Goal: Task Accomplishment & Management: Manage account settings

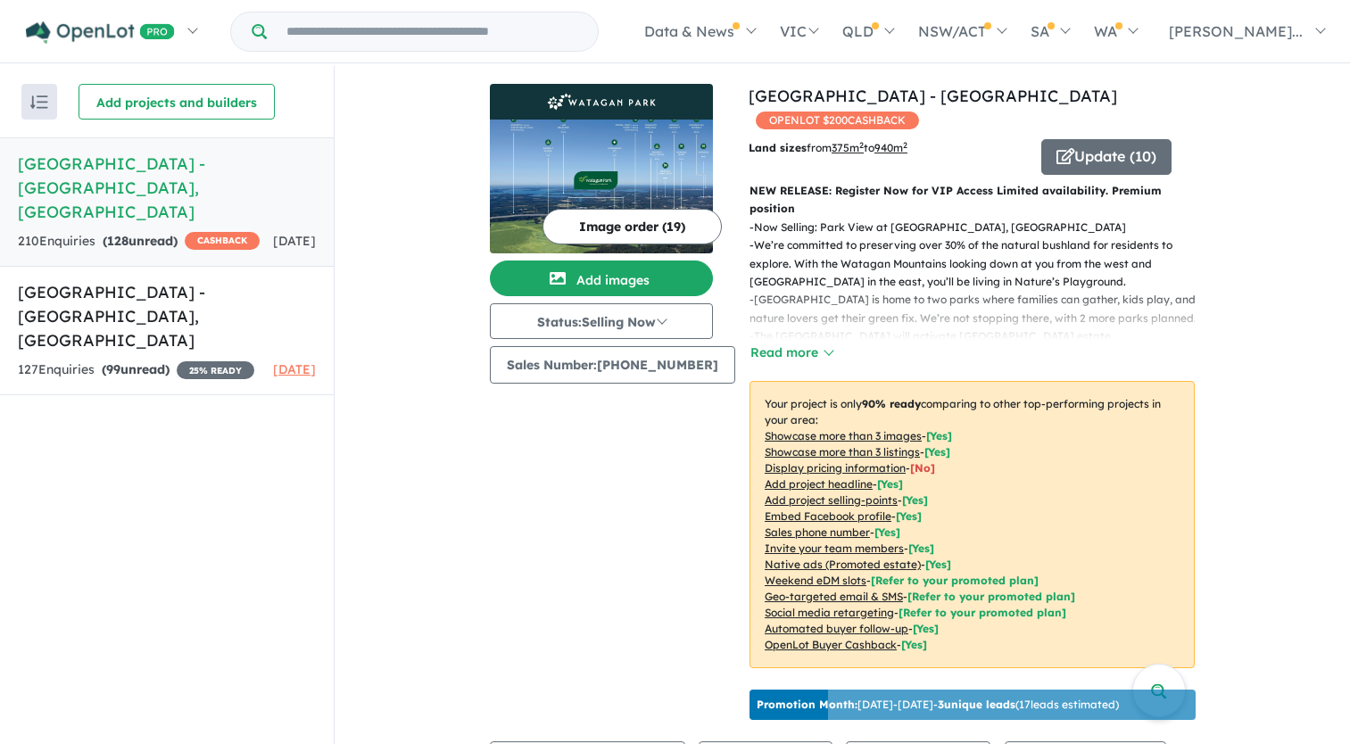
click at [75, 169] on h5 "[GEOGRAPHIC_DATA] - [GEOGRAPHIC_DATA] , [GEOGRAPHIC_DATA]" at bounding box center [167, 188] width 298 height 72
click at [185, 235] on span "CASHBACK" at bounding box center [222, 241] width 75 height 18
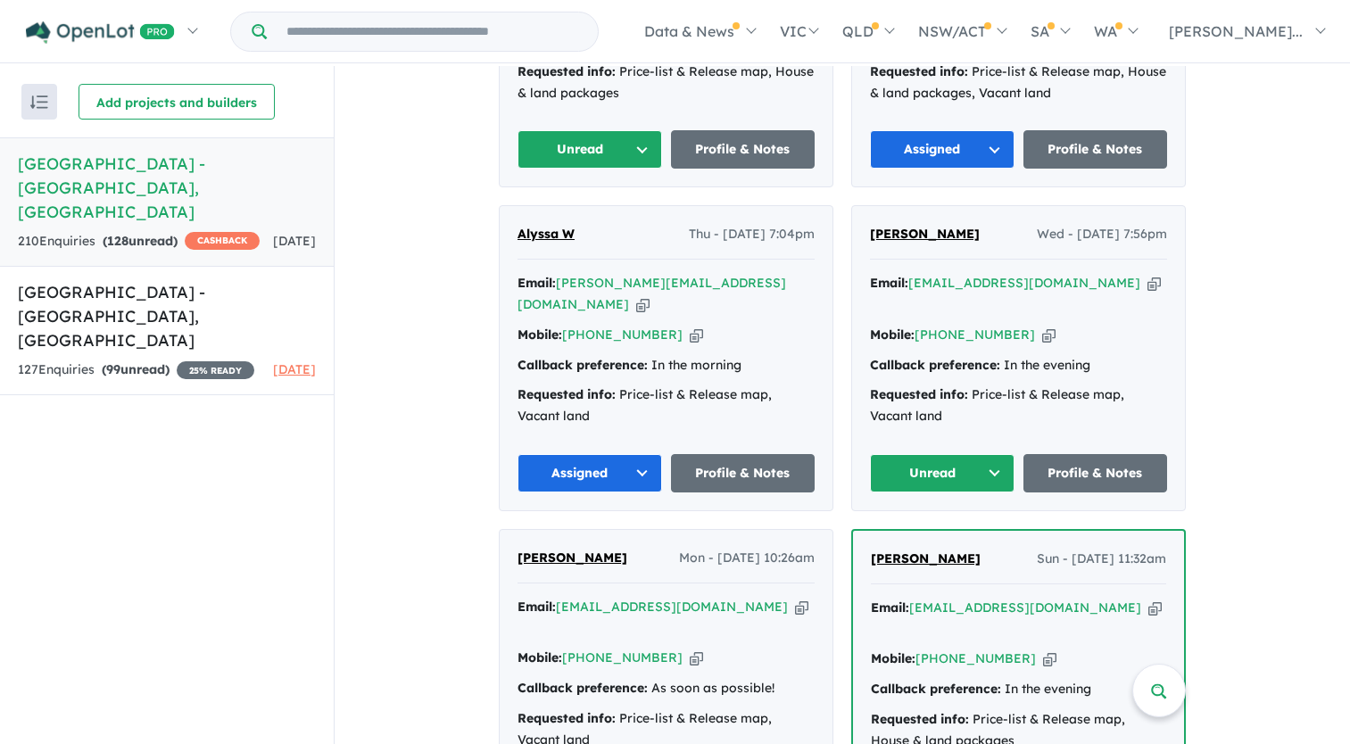
scroll to position [1071, 0]
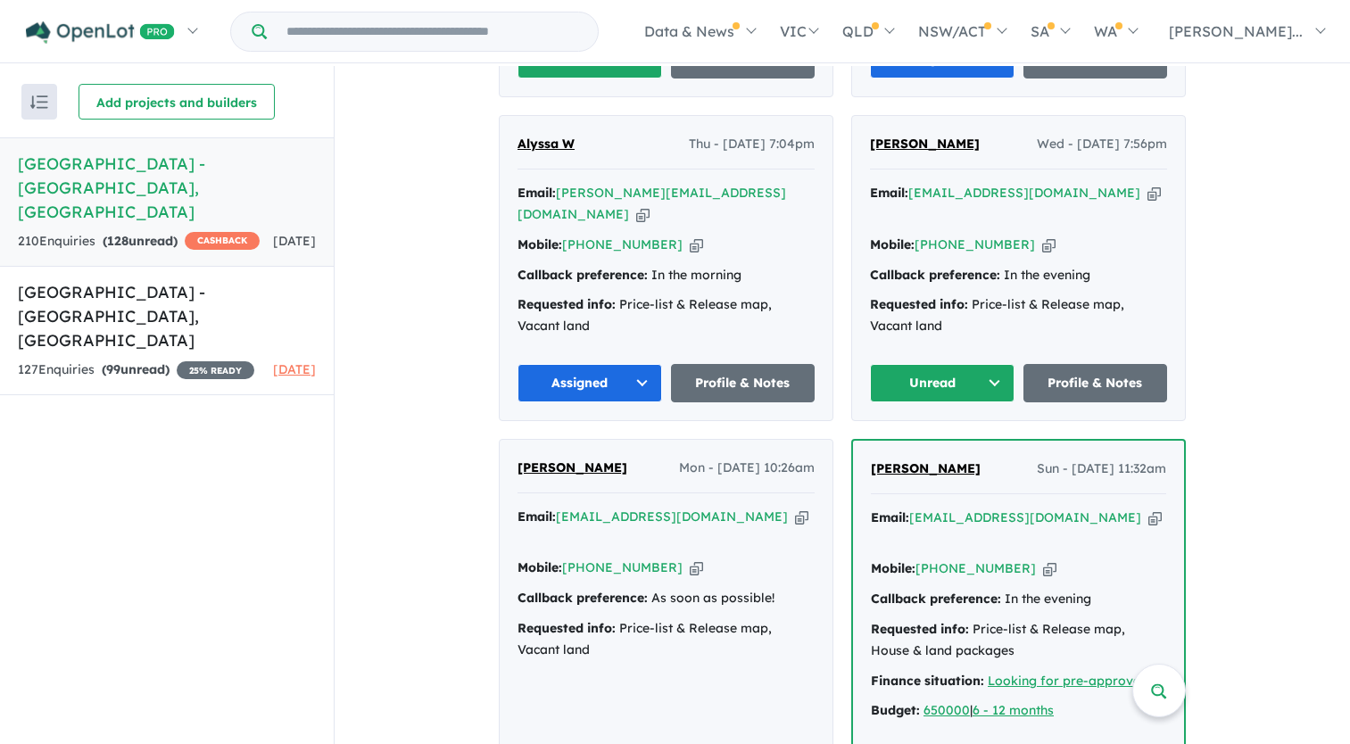
click at [611, 364] on button "Assigned" at bounding box center [589, 383] width 145 height 38
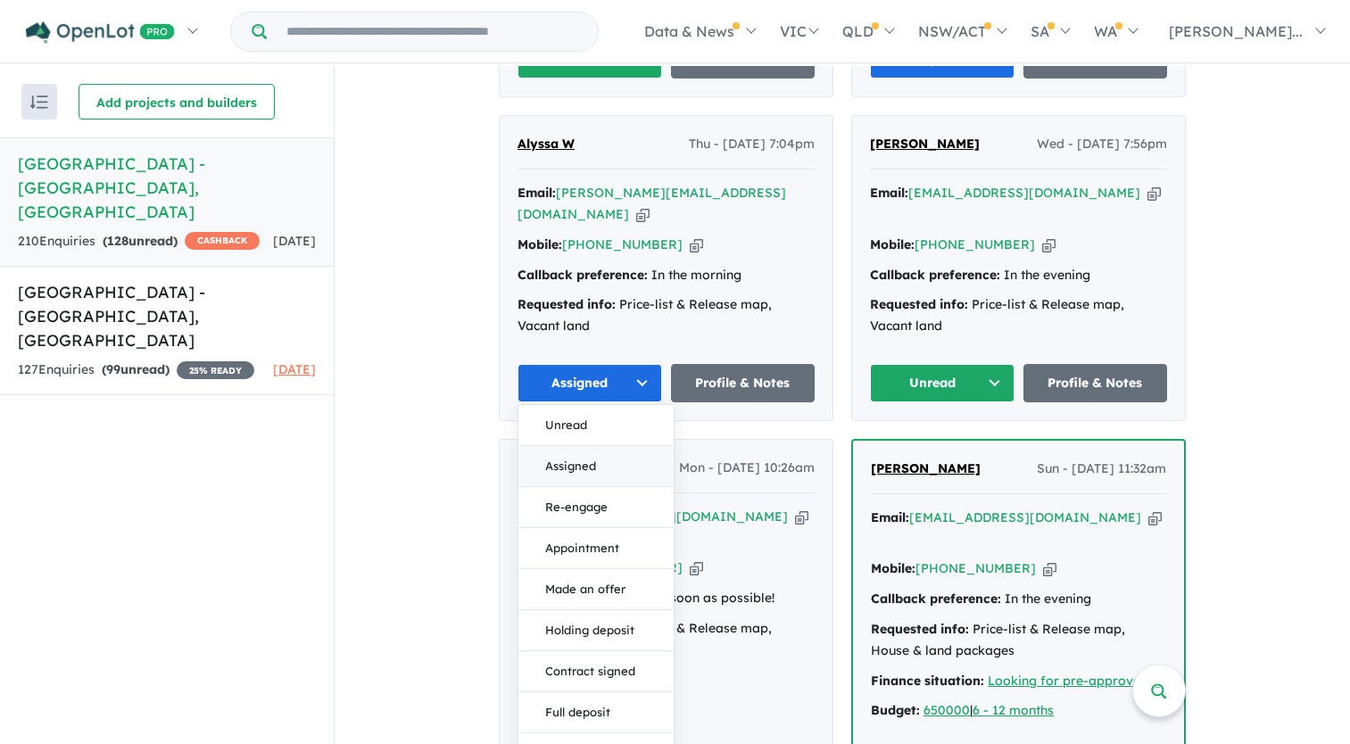
click at [600, 446] on button "Assigned" at bounding box center [595, 466] width 155 height 41
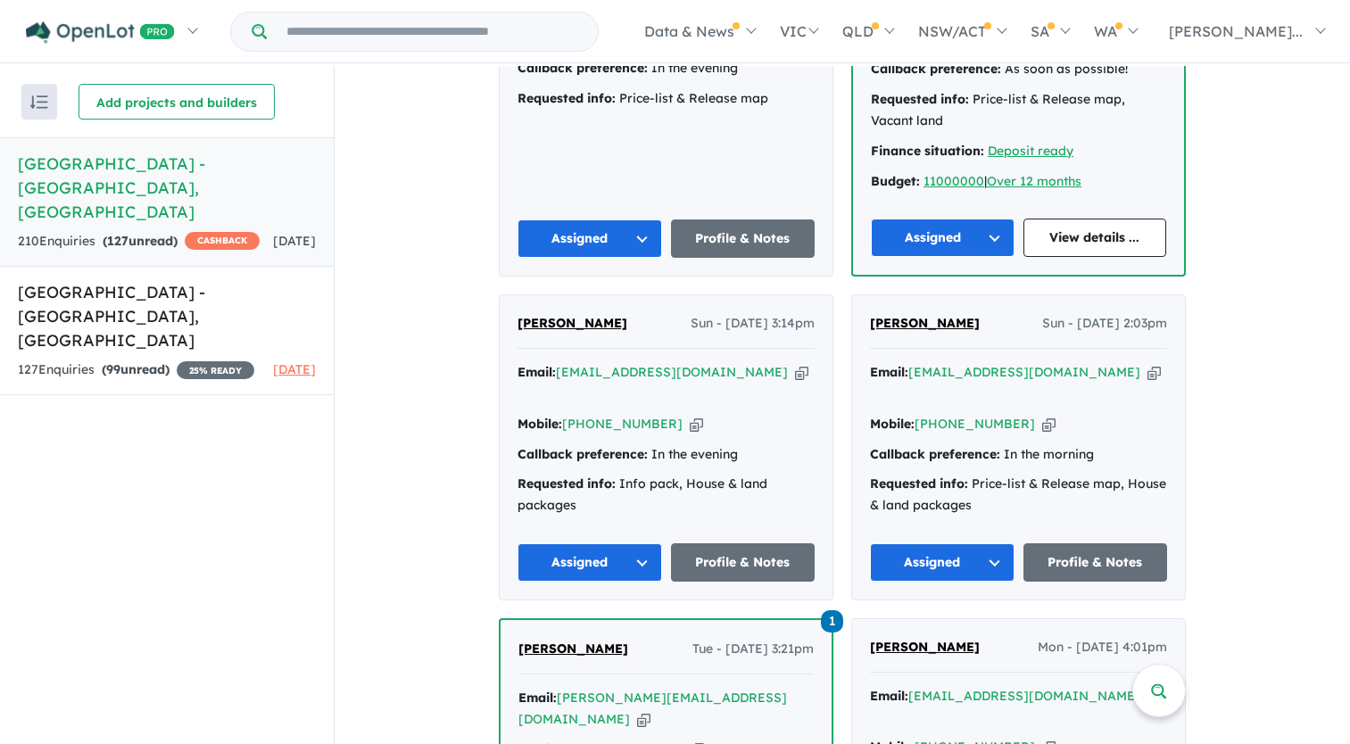
scroll to position [3836, 0]
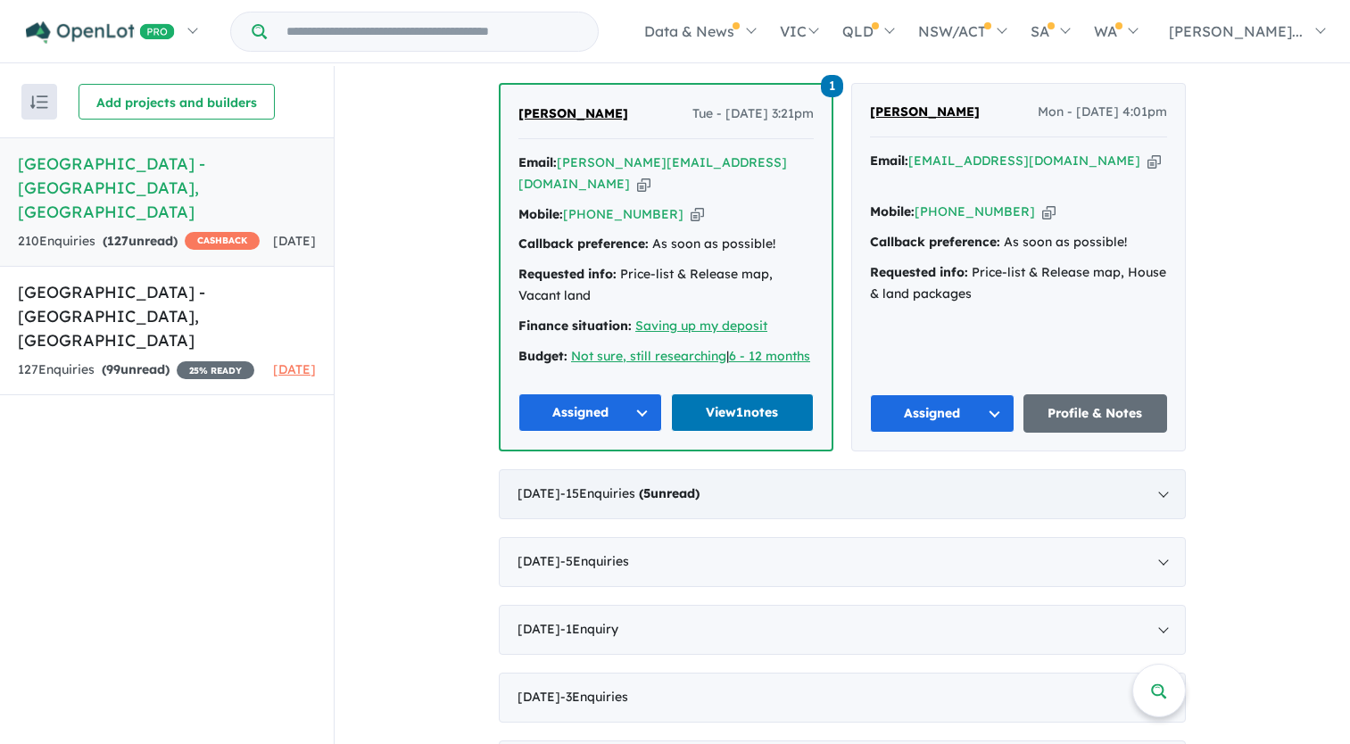
click at [649, 485] on span "- 15 Enquir ies ( 5 unread)" at bounding box center [629, 493] width 139 height 16
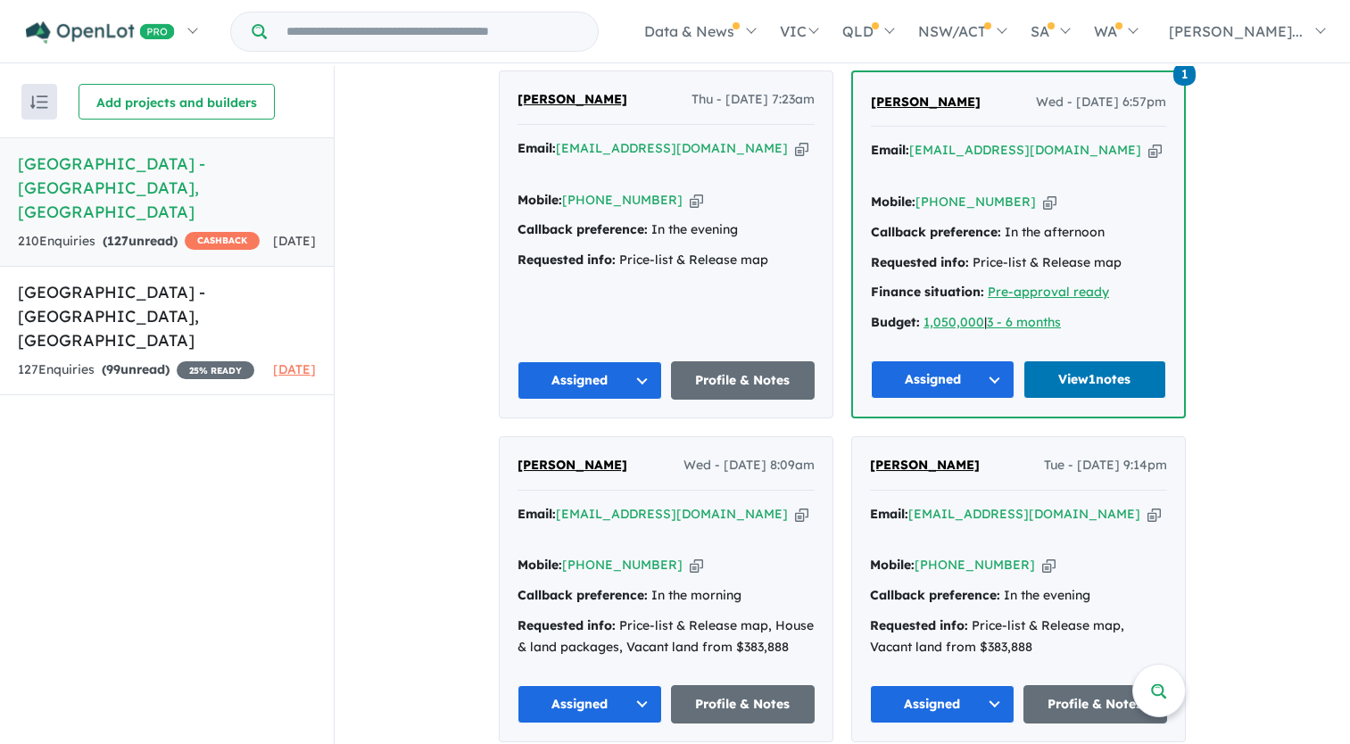
scroll to position [1529, 0]
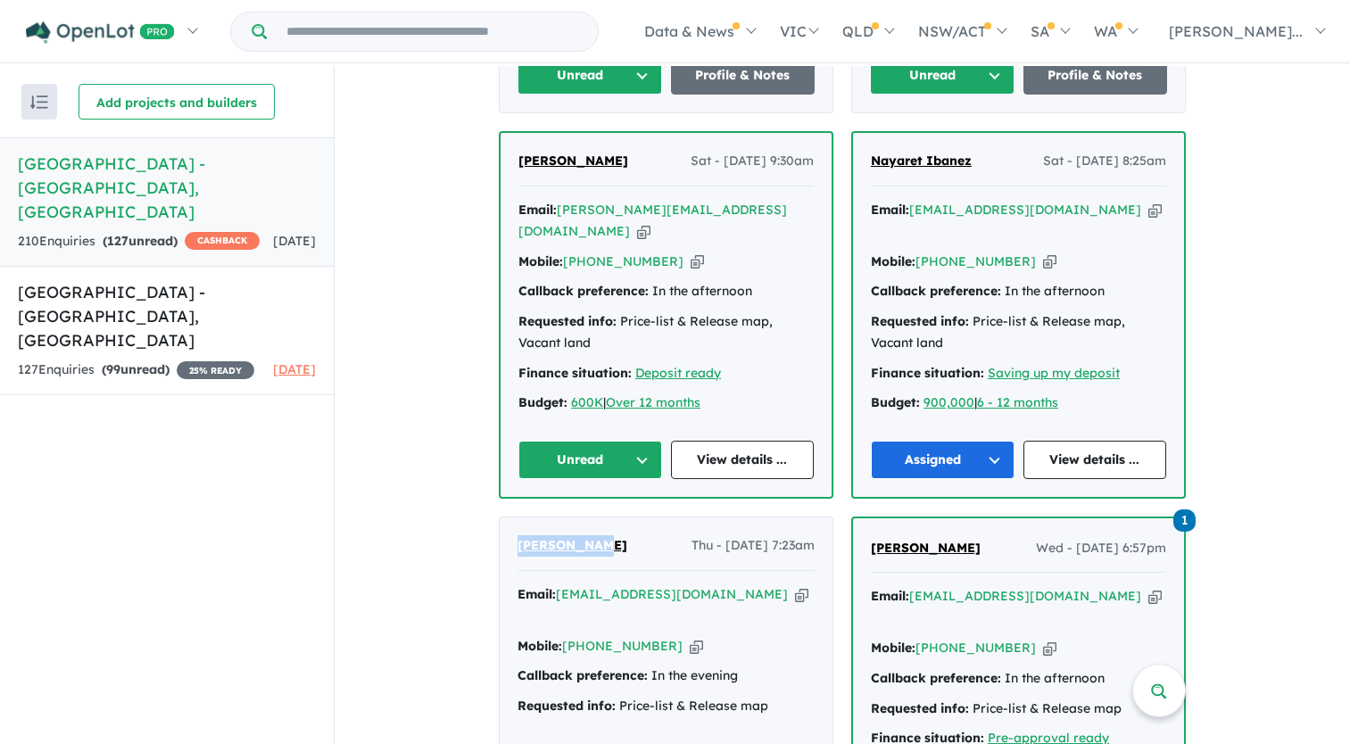
drag, startPoint x: 602, startPoint y: 498, endPoint x: 516, endPoint y: 495, distance: 86.6
click at [517, 535] on div "[PERSON_NAME] Thu - [DATE] 7:23am" at bounding box center [665, 553] width 297 height 36
drag, startPoint x: 516, startPoint y: 495, endPoint x: 544, endPoint y: 507, distance: 30.8
copy span "[PERSON_NAME]"
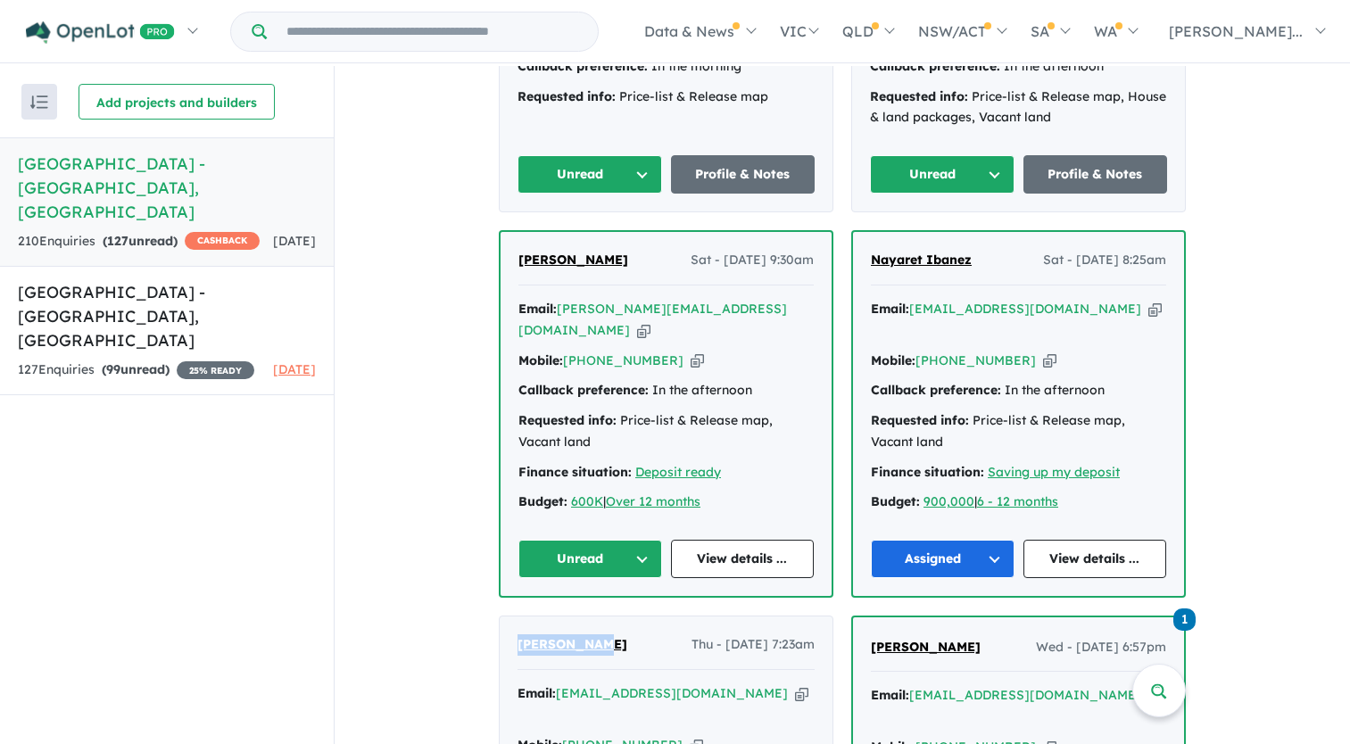
scroll to position [1351, 0]
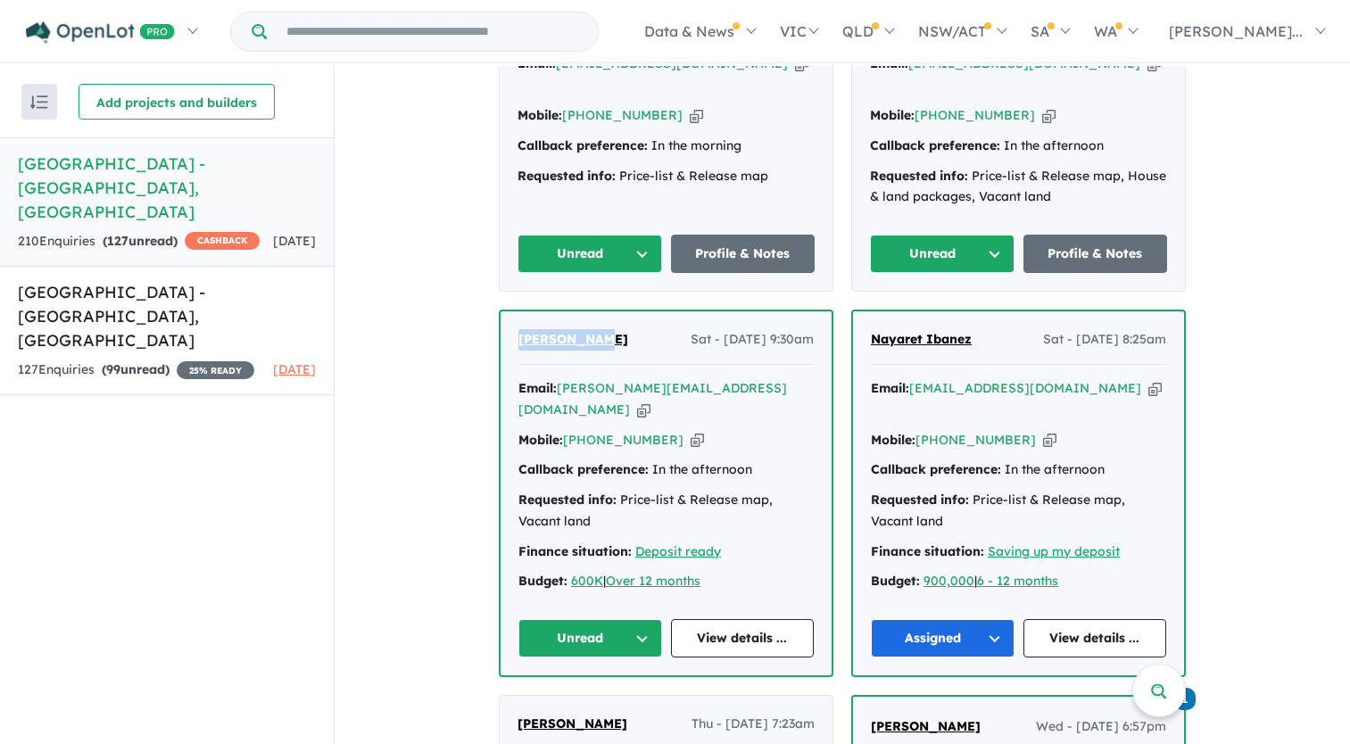
drag, startPoint x: 599, startPoint y: 314, endPoint x: 508, endPoint y: 305, distance: 91.4
click at [508, 311] on div "[PERSON_NAME] Sat - [DATE] 9:30am Email: [PERSON_NAME][EMAIL_ADDRESS][DOMAIN_NA…" at bounding box center [665, 493] width 331 height 364
drag, startPoint x: 508, startPoint y: 305, endPoint x: 533, endPoint y: 316, distance: 28.0
copy span "[PERSON_NAME]"
click at [642, 619] on button "Unread" at bounding box center [590, 638] width 144 height 38
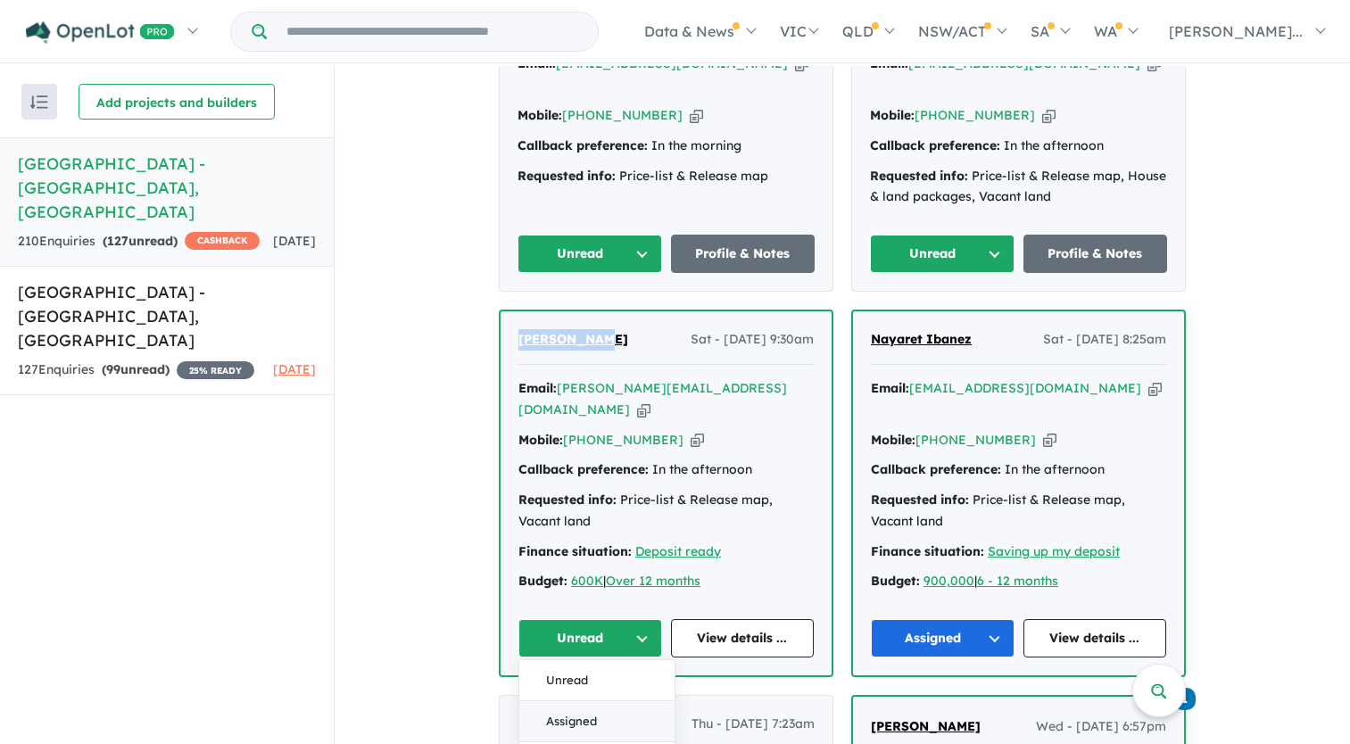
click at [608, 701] on button "Assigned" at bounding box center [596, 721] width 155 height 41
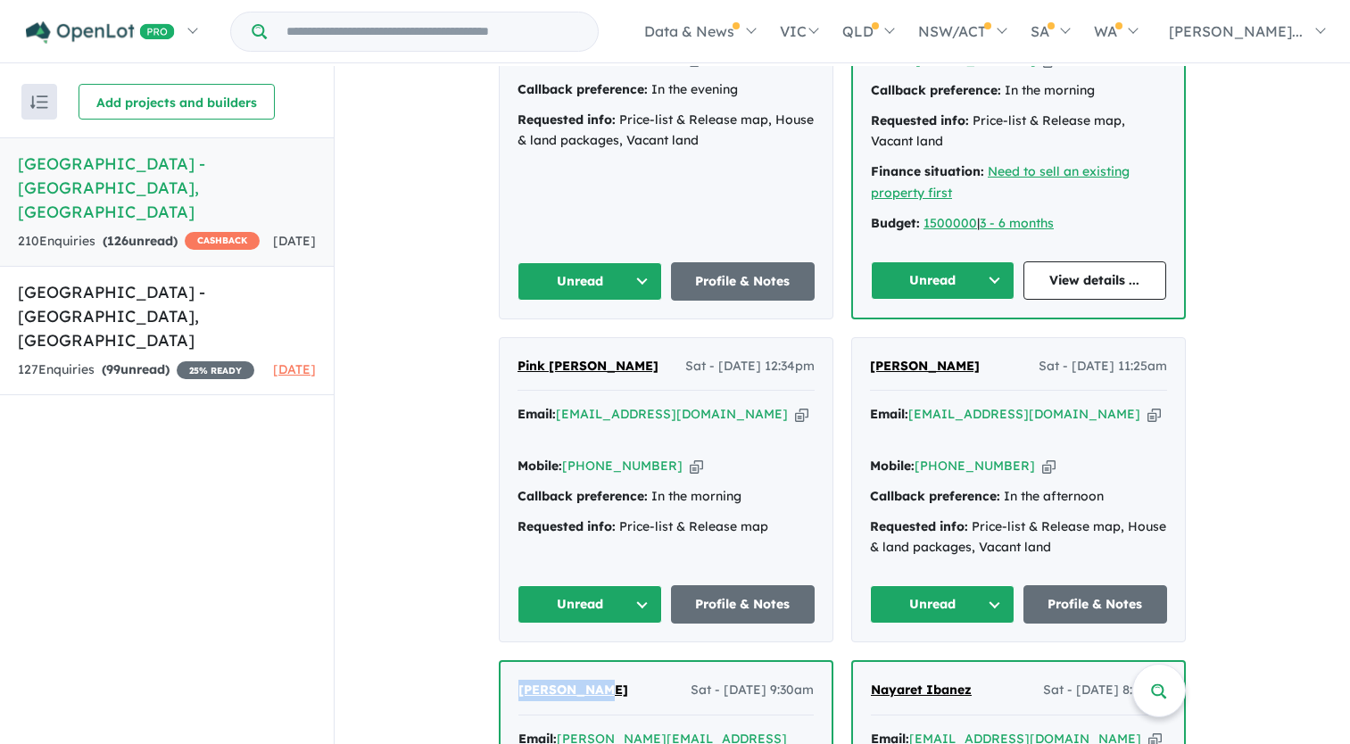
scroll to position [994, 0]
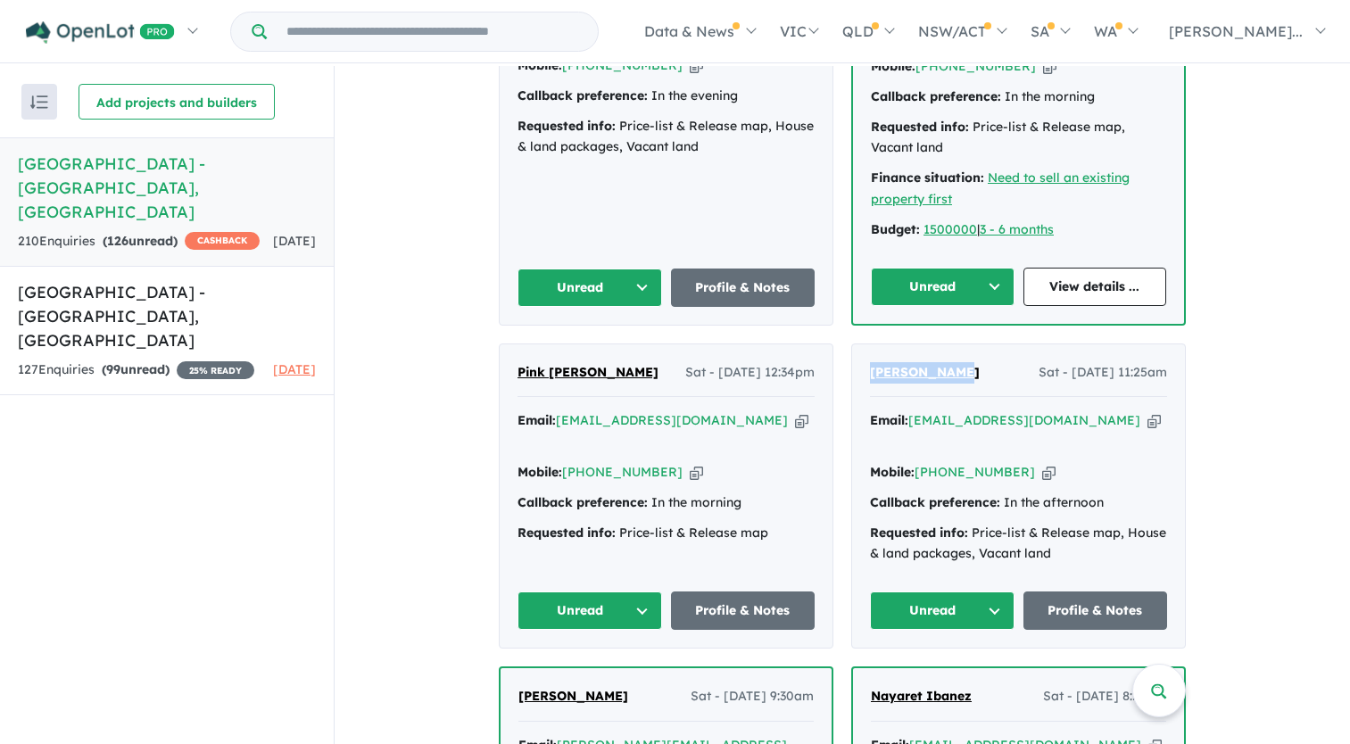
drag, startPoint x: 947, startPoint y: 364, endPoint x: 856, endPoint y: 362, distance: 90.1
click at [856, 362] on div "[PERSON_NAME] Sat - [DATE] 11:25am Email: [EMAIL_ADDRESS][DOMAIN_NAME] Copied! …" at bounding box center [1018, 496] width 333 height 304
drag, startPoint x: 856, startPoint y: 362, endPoint x: 878, endPoint y: 368, distance: 22.3
copy span "[PERSON_NAME]"
click at [922, 591] on button "Unread" at bounding box center [942, 610] width 145 height 38
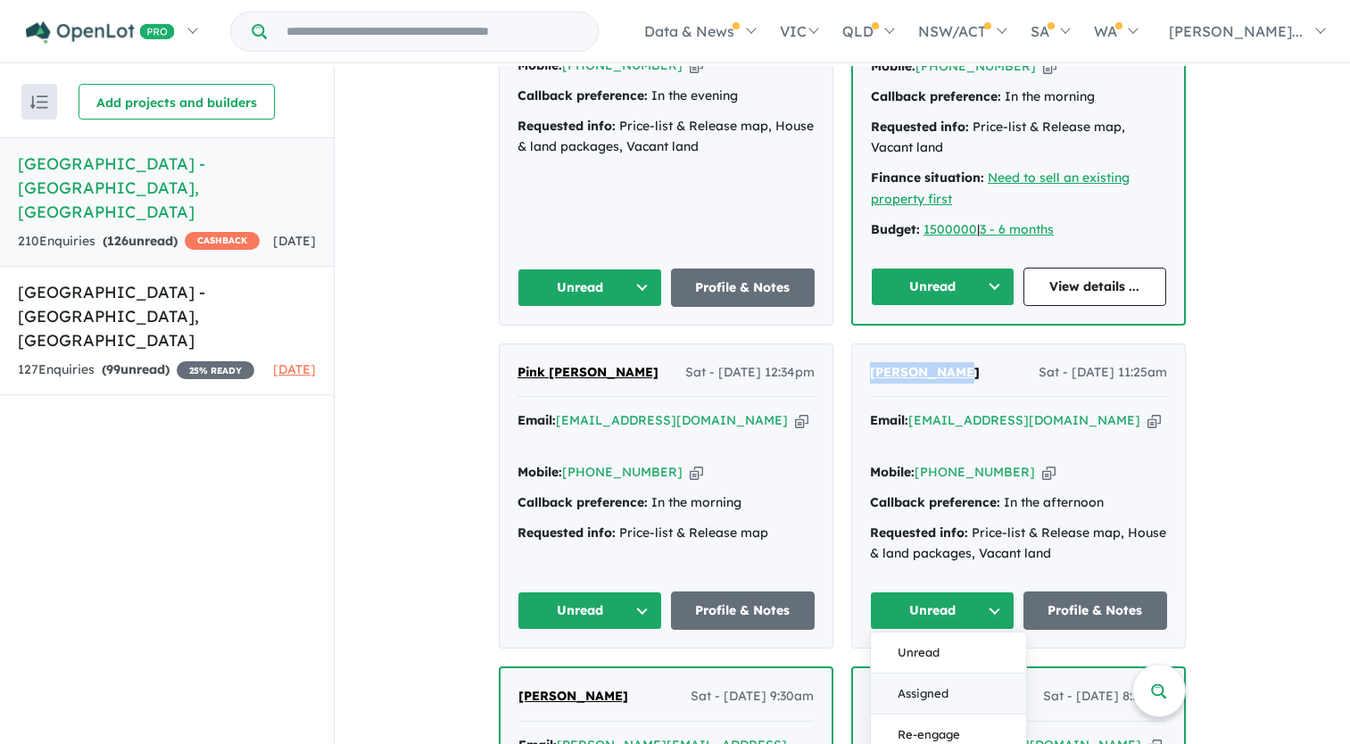
click at [923, 674] on button "Assigned" at bounding box center [948, 694] width 155 height 41
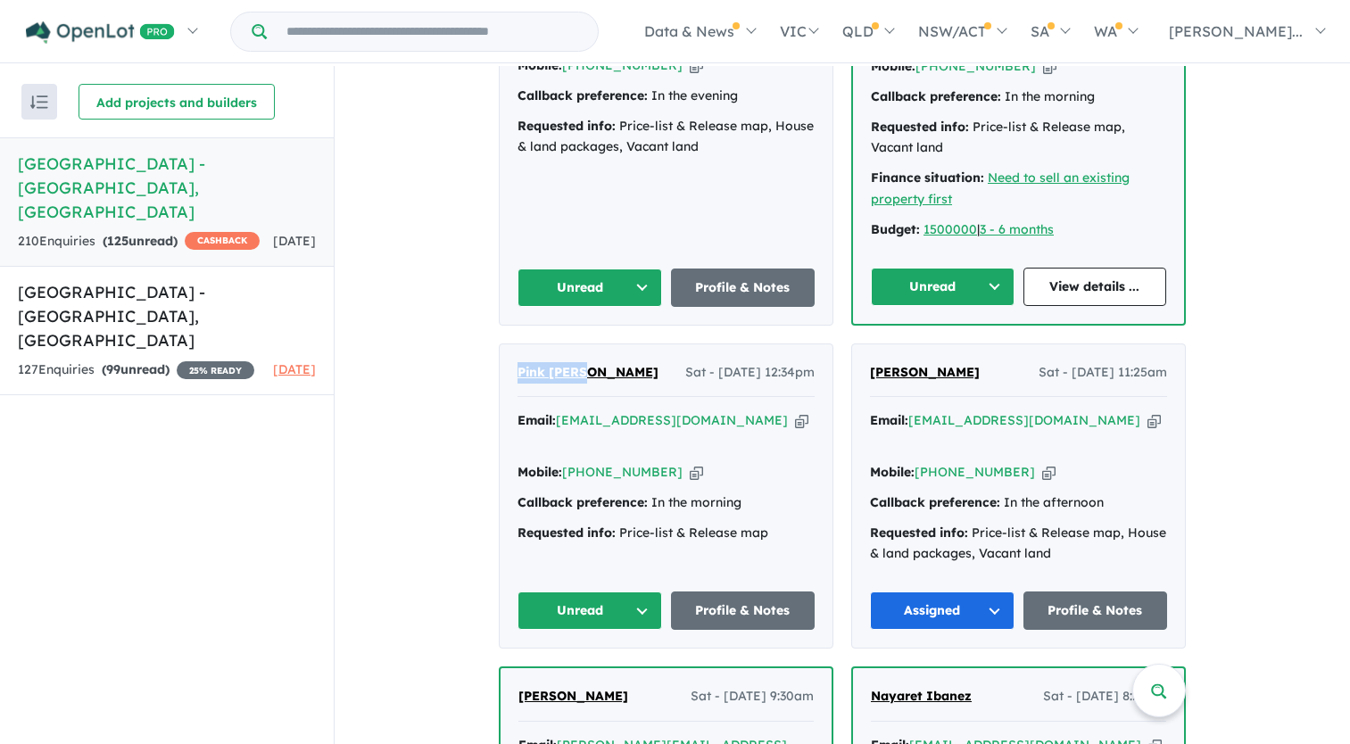
drag, startPoint x: 586, startPoint y: 367, endPoint x: 487, endPoint y: 365, distance: 99.0
drag, startPoint x: 487, startPoint y: 365, endPoint x: 525, endPoint y: 366, distance: 38.4
copy span "Pink [PERSON_NAME]"
click at [639, 591] on button "Unread" at bounding box center [589, 610] width 145 height 38
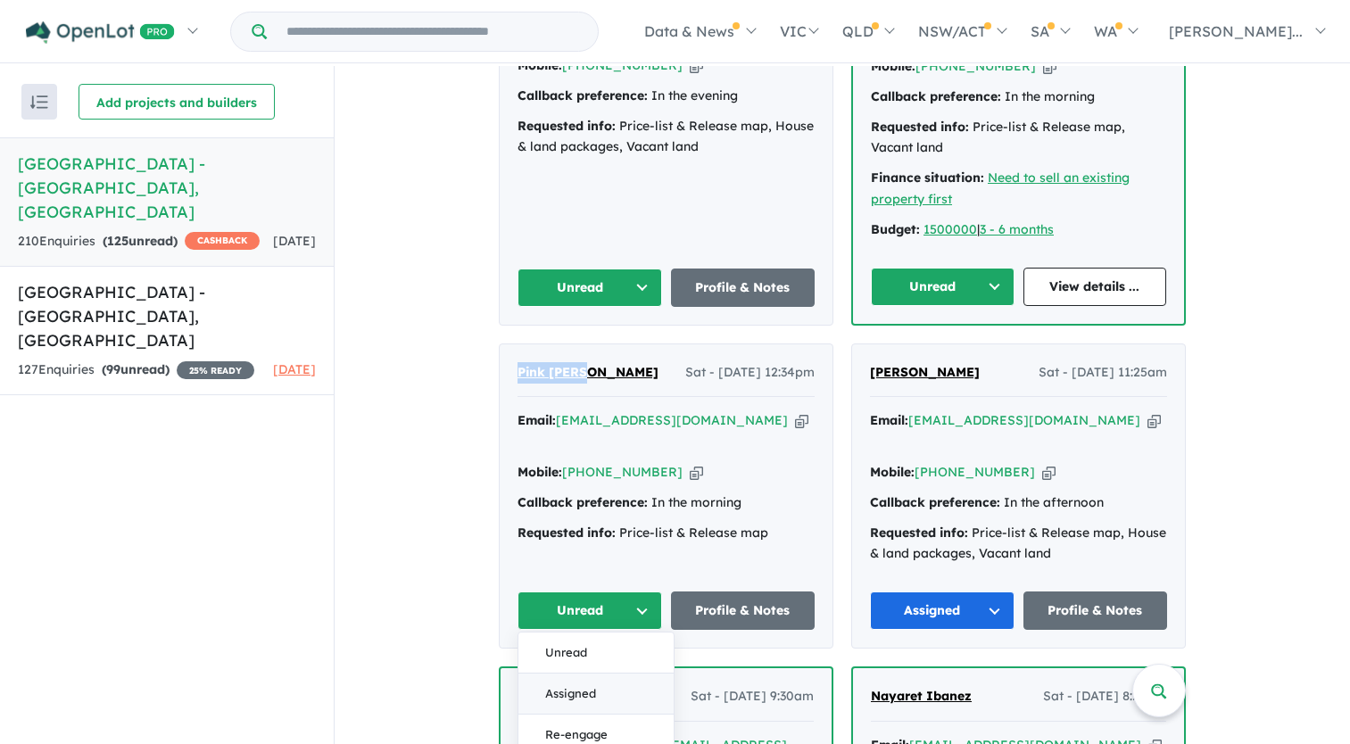
click at [584, 674] on button "Assigned" at bounding box center [595, 694] width 155 height 41
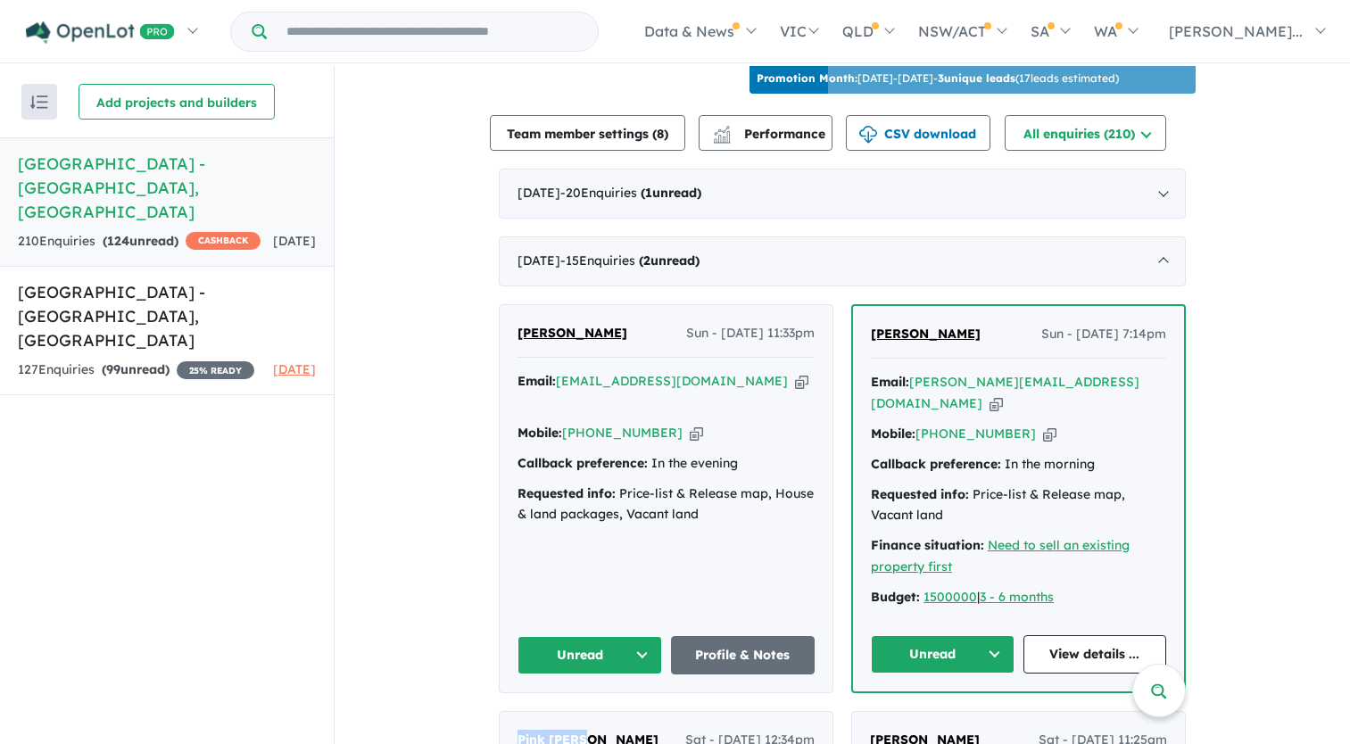
scroll to position [548, 0]
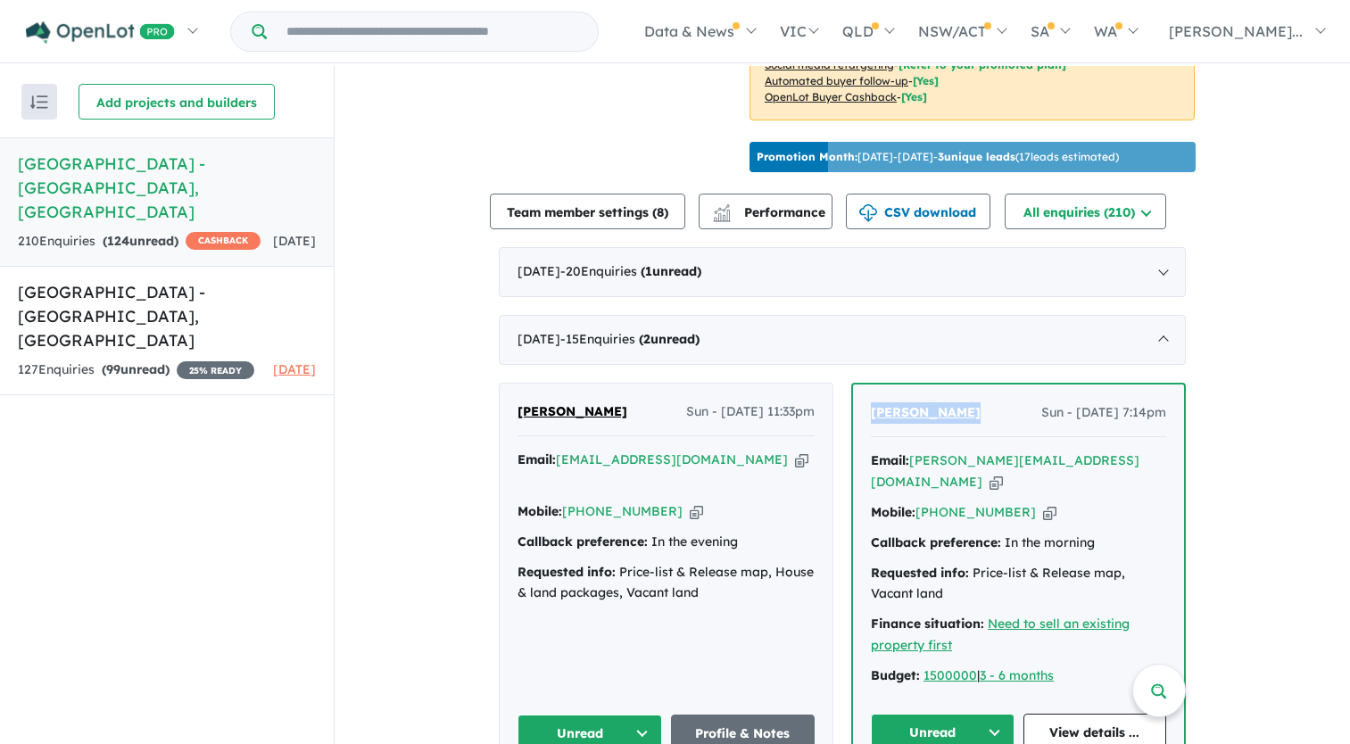
drag, startPoint x: 967, startPoint y: 429, endPoint x: 866, endPoint y: 434, distance: 100.9
click at [871, 434] on div "[PERSON_NAME] Sun - [DATE] 7:14pm" at bounding box center [1018, 420] width 295 height 36
drag, startPoint x: 866, startPoint y: 434, endPoint x: 906, endPoint y: 430, distance: 40.4
copy span "[PERSON_NAME]"
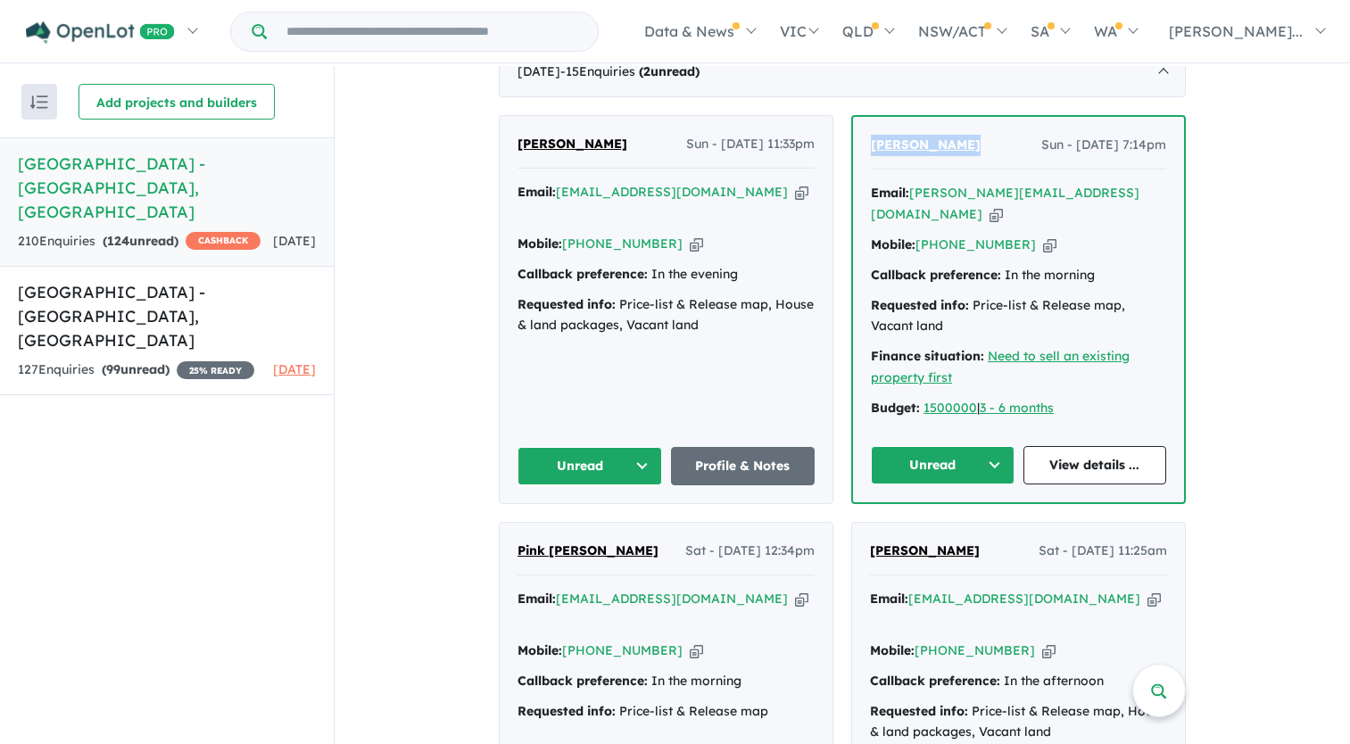
click at [985, 459] on button "Unread" at bounding box center [943, 465] width 144 height 38
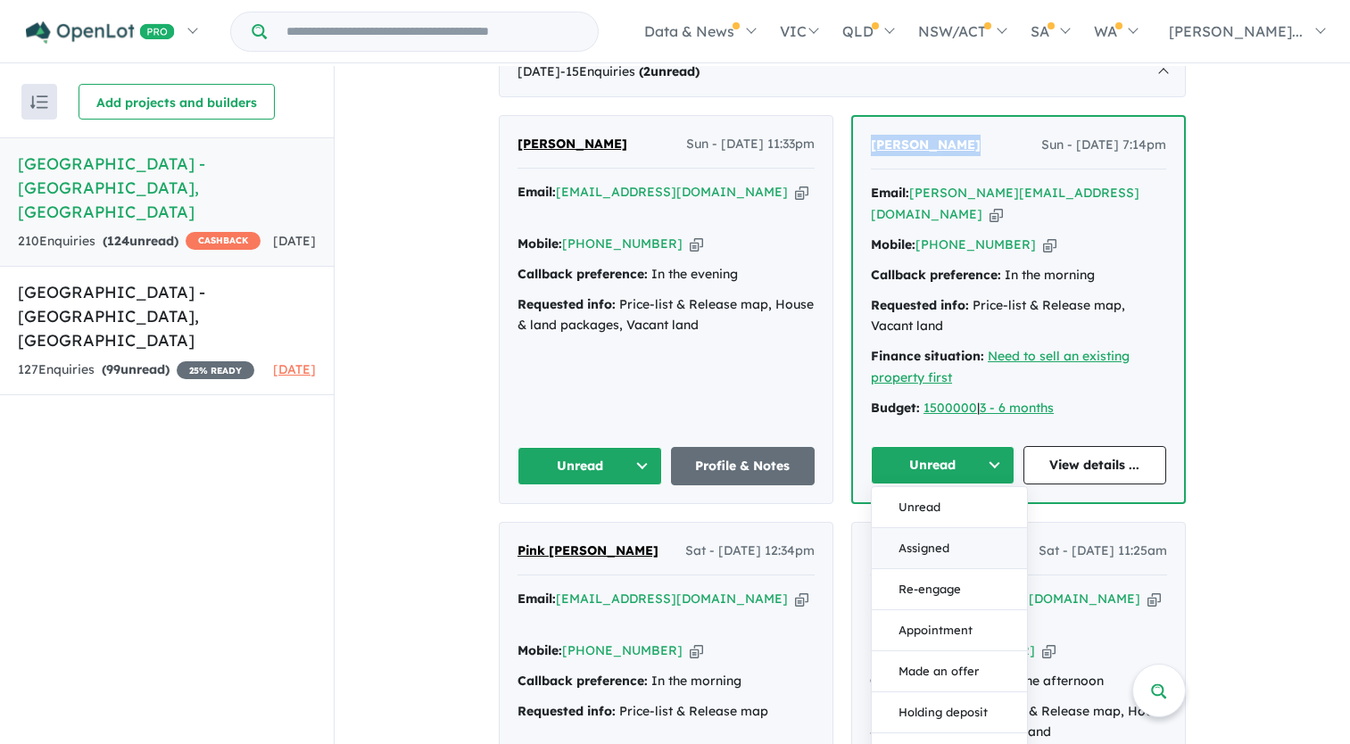
click at [930, 542] on button "Assigned" at bounding box center [949, 548] width 155 height 41
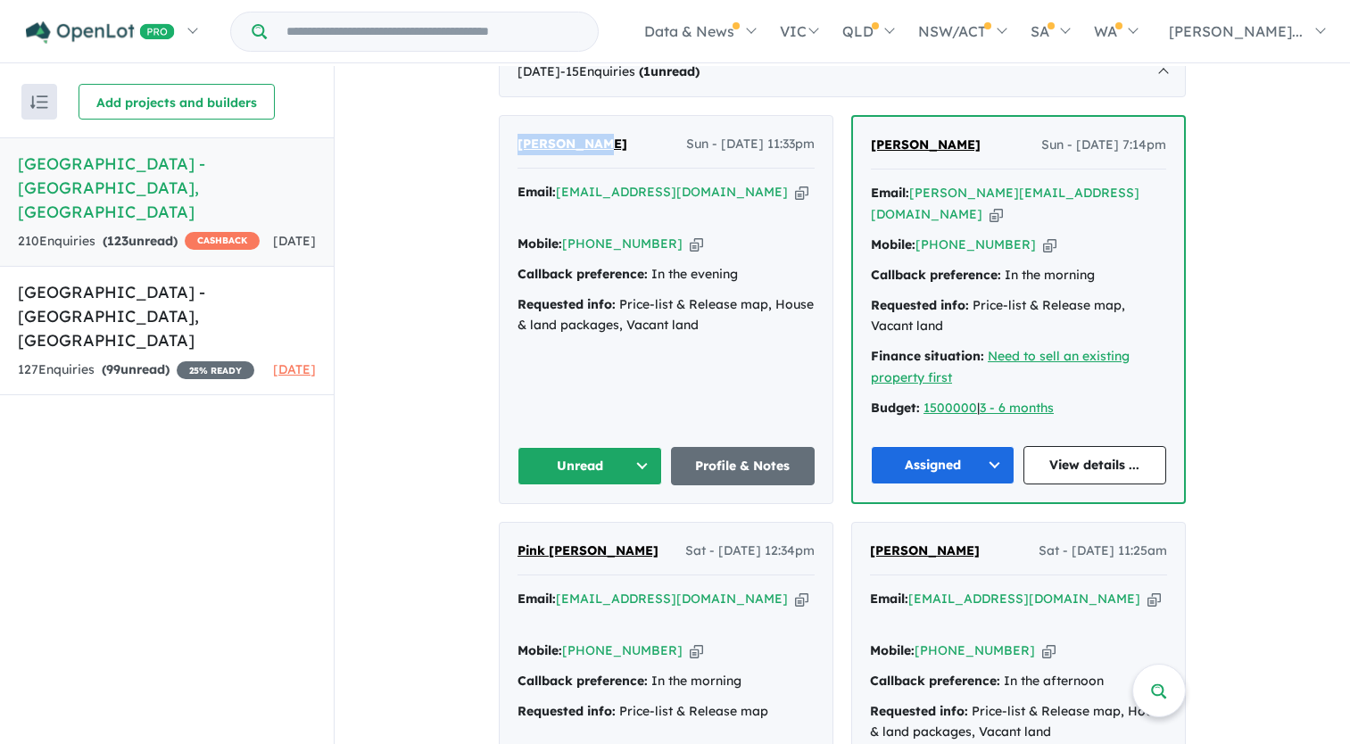
drag, startPoint x: 597, startPoint y: 161, endPoint x: 512, endPoint y: 160, distance: 84.8
click at [512, 160] on div "[PERSON_NAME] Sun - [DATE] 11:33pm Email: [EMAIL_ADDRESS][DOMAIN_NAME] Copied! …" at bounding box center [666, 309] width 333 height 387
drag, startPoint x: 512, startPoint y: 160, endPoint x: 533, endPoint y: 160, distance: 21.4
copy span "[PERSON_NAME]"
click at [638, 452] on button "Unread" at bounding box center [589, 466] width 145 height 38
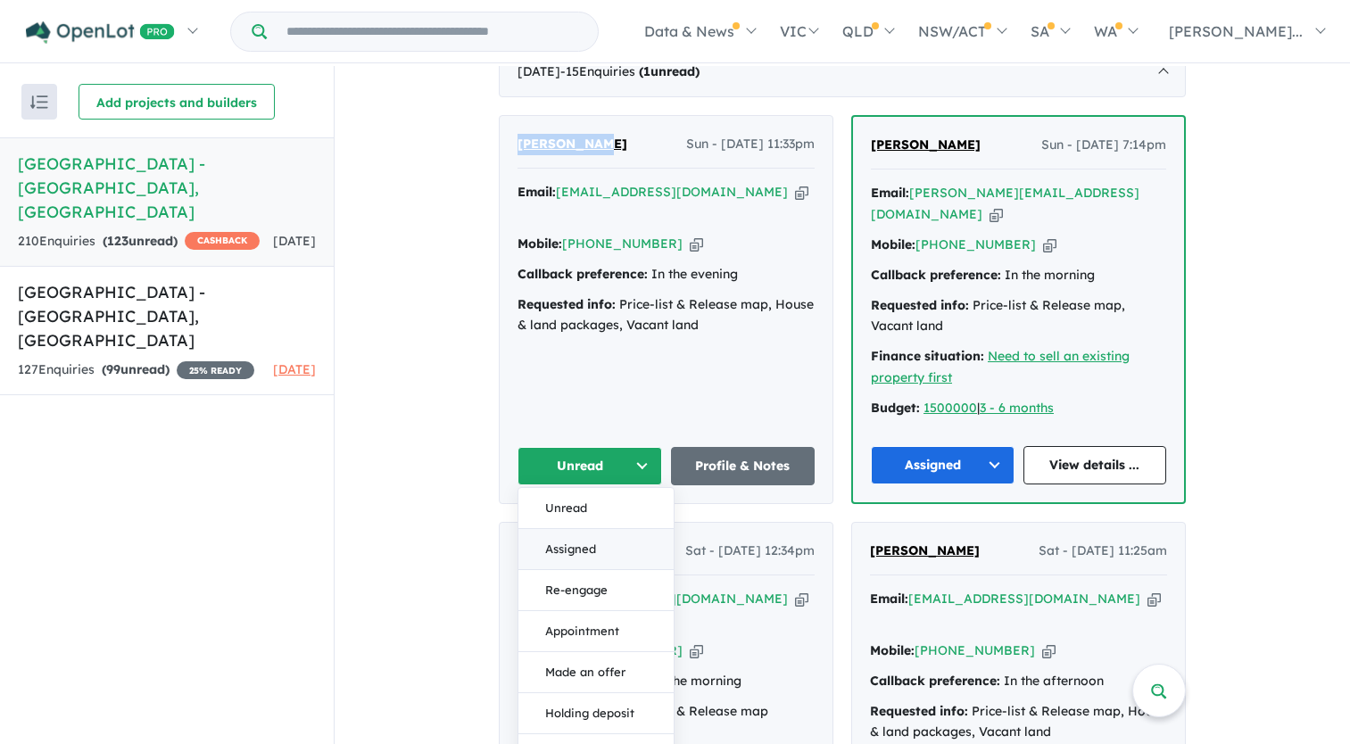
click at [596, 539] on button "Assigned" at bounding box center [595, 549] width 155 height 41
